Goal: Information Seeking & Learning: Learn about a topic

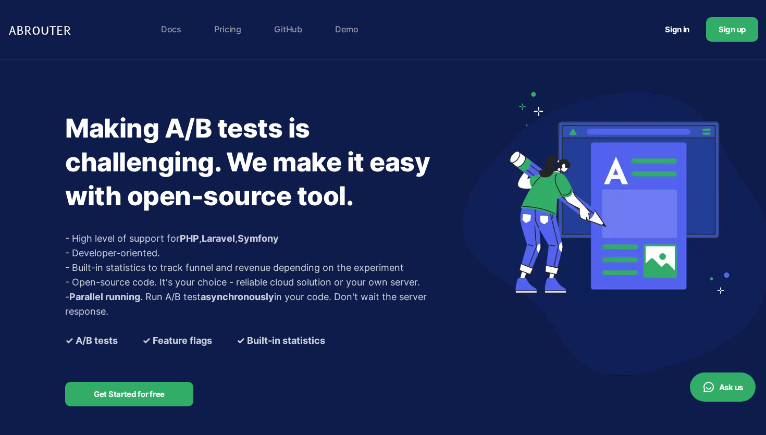
click at [47, 125] on section "Making A/B tests is challenging. We make it easy with open-source tool. - High …" at bounding box center [383, 254] width 766 height 390
click at [223, 32] on link "Pricing" at bounding box center [228, 29] width 38 height 21
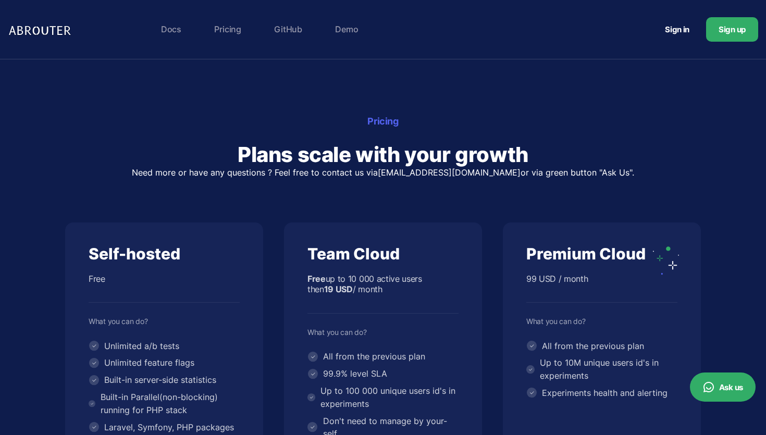
click at [168, 30] on link "Docs" at bounding box center [171, 29] width 31 height 21
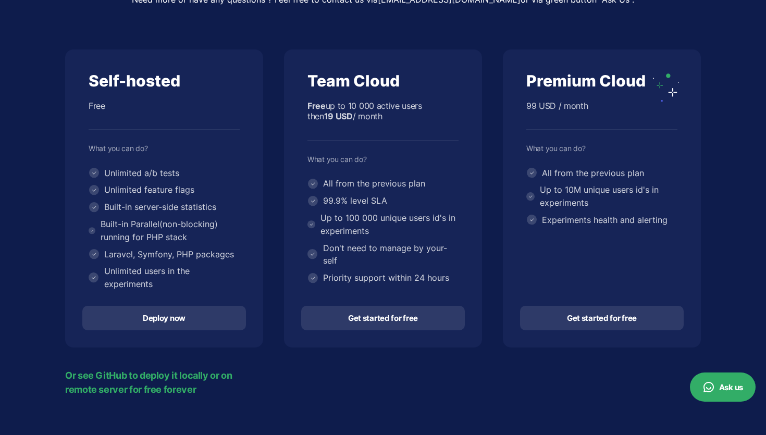
scroll to position [176, 0]
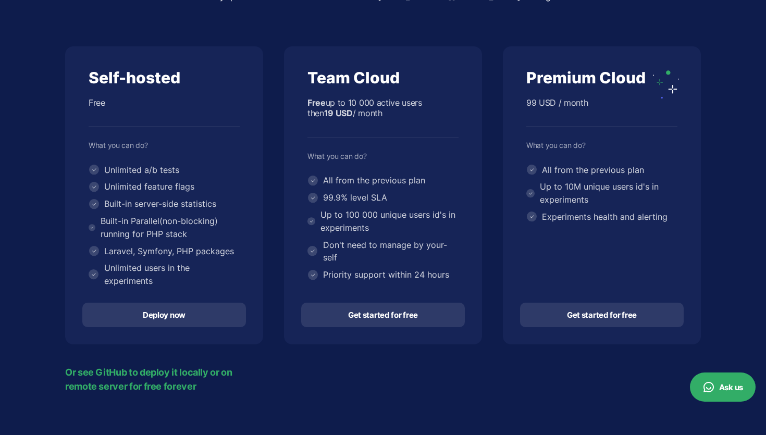
click at [183, 318] on link "Deploy now" at bounding box center [164, 315] width 164 height 24
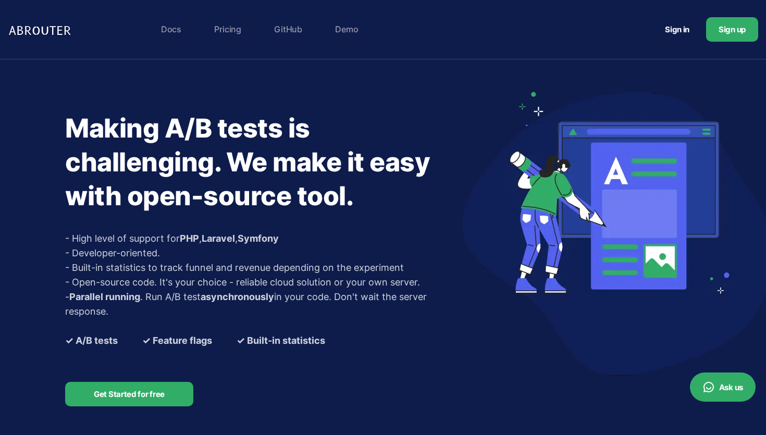
click at [44, 29] on img at bounding box center [41, 29] width 67 height 21
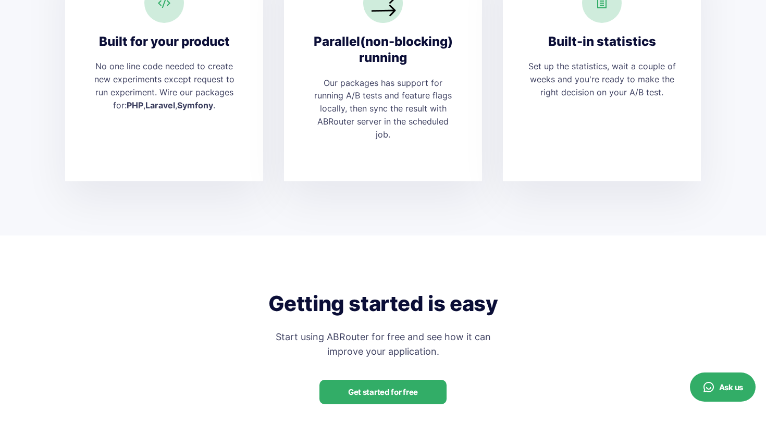
scroll to position [2017, 0]
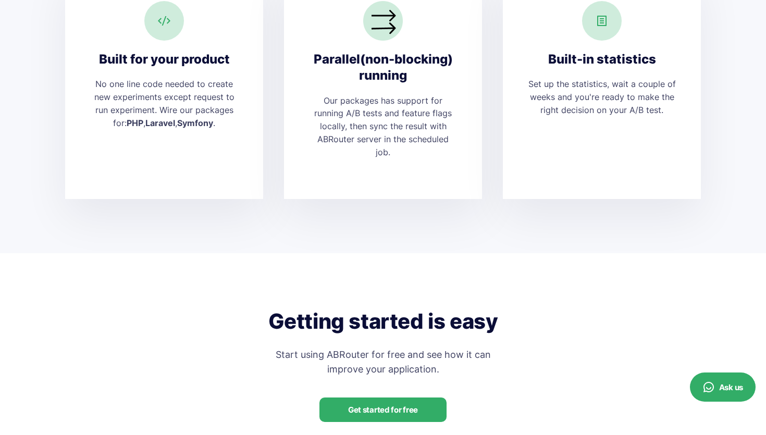
click at [544, 86] on div "Set up the statistics, wait a couple of weeks and you're ready to make the righ…" at bounding box center [602, 97] width 148 height 39
click at [504, 76] on div "Built-in statistics Set up the statistics, wait a couple of weeks and you're re…" at bounding box center [602, 84] width 198 height 229
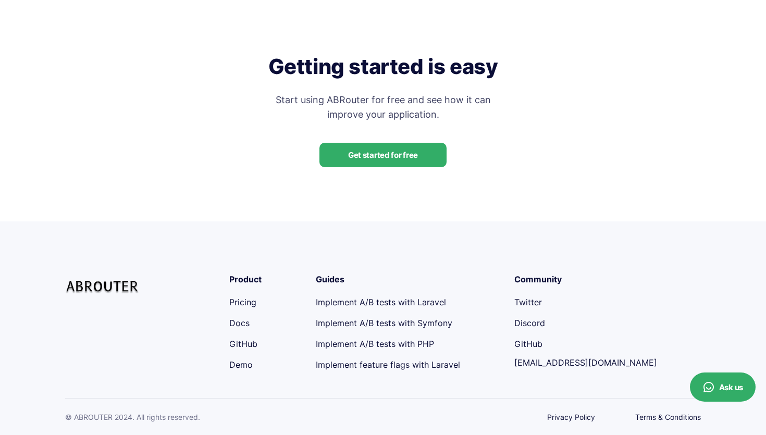
scroll to position [2273, 0]
click at [238, 364] on link "Demo" at bounding box center [240, 364] width 23 height 10
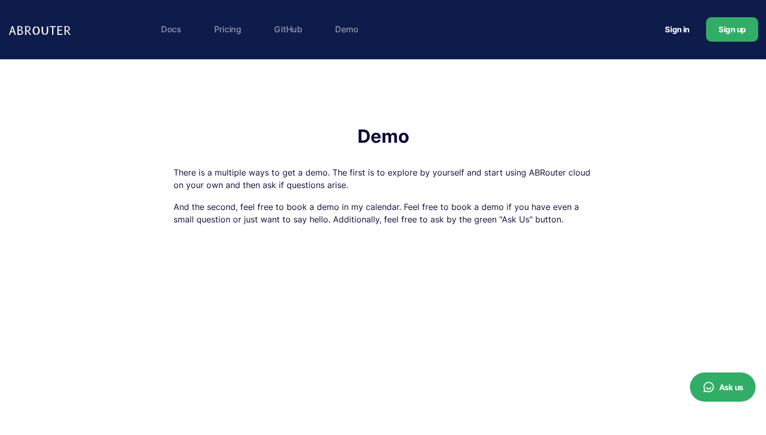
click at [168, 34] on link "Docs" at bounding box center [171, 29] width 31 height 21
click at [172, 31] on link "Docs" at bounding box center [171, 29] width 31 height 21
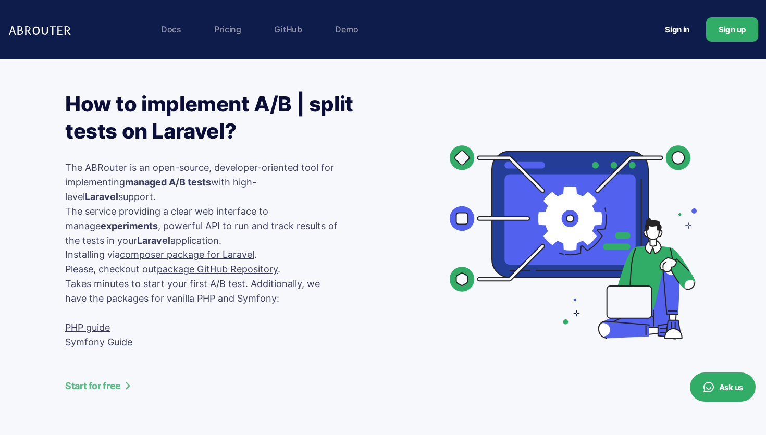
click at [124, 167] on p "The ABRouter is an open-source, developer-oriented tool for implementing manage…" at bounding box center [201, 276] width 273 height 232
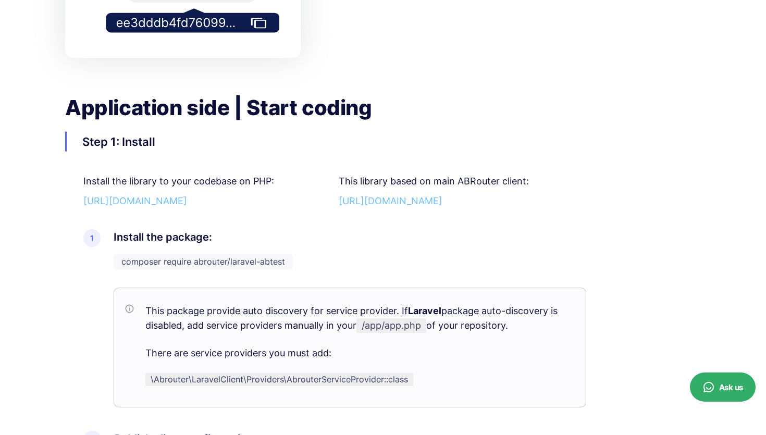
scroll to position [2011, 0]
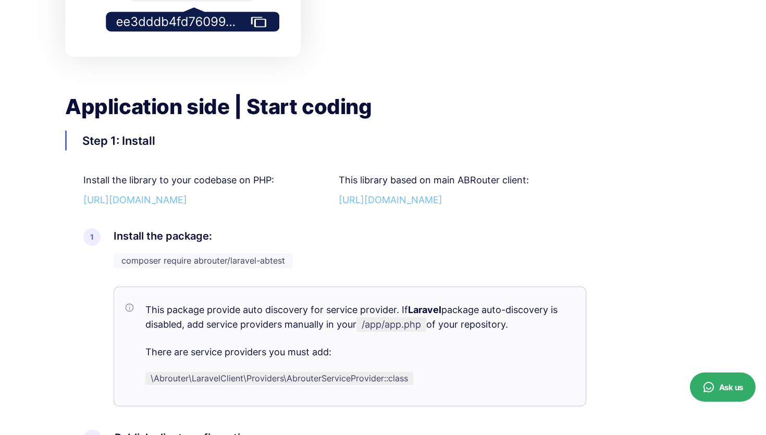
click at [120, 107] on h2 "Application side | Start coding" at bounding box center [382, 106] width 635 height 27
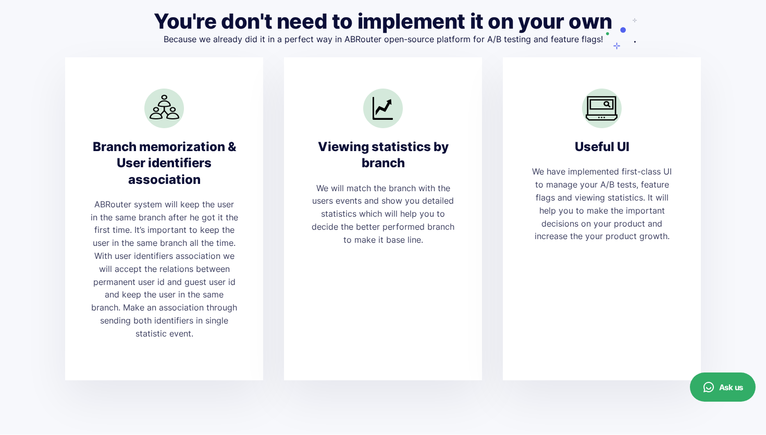
scroll to position [3266, 0]
